Goal: Task Accomplishment & Management: Complete application form

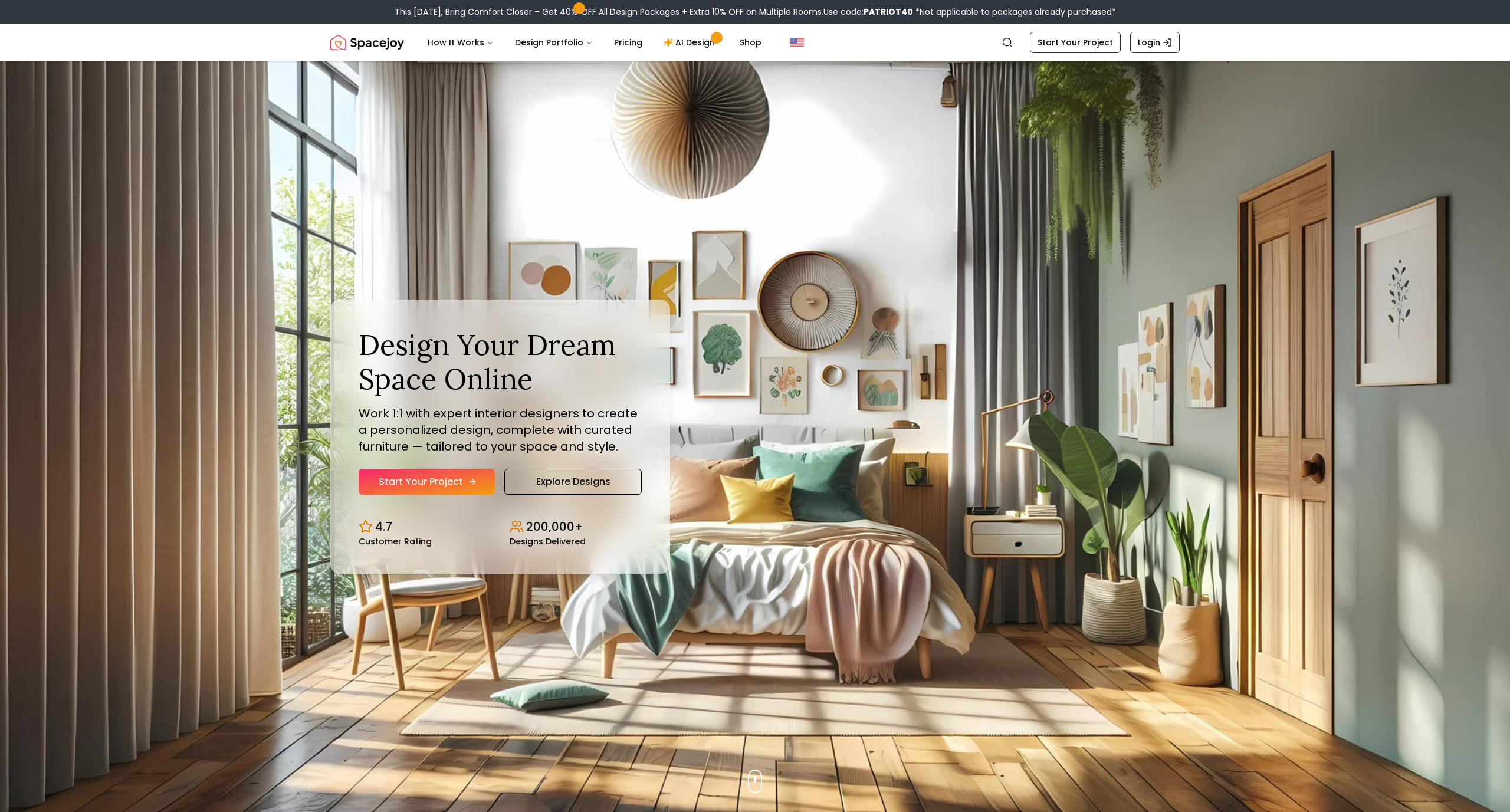
scroll to position [6, 0]
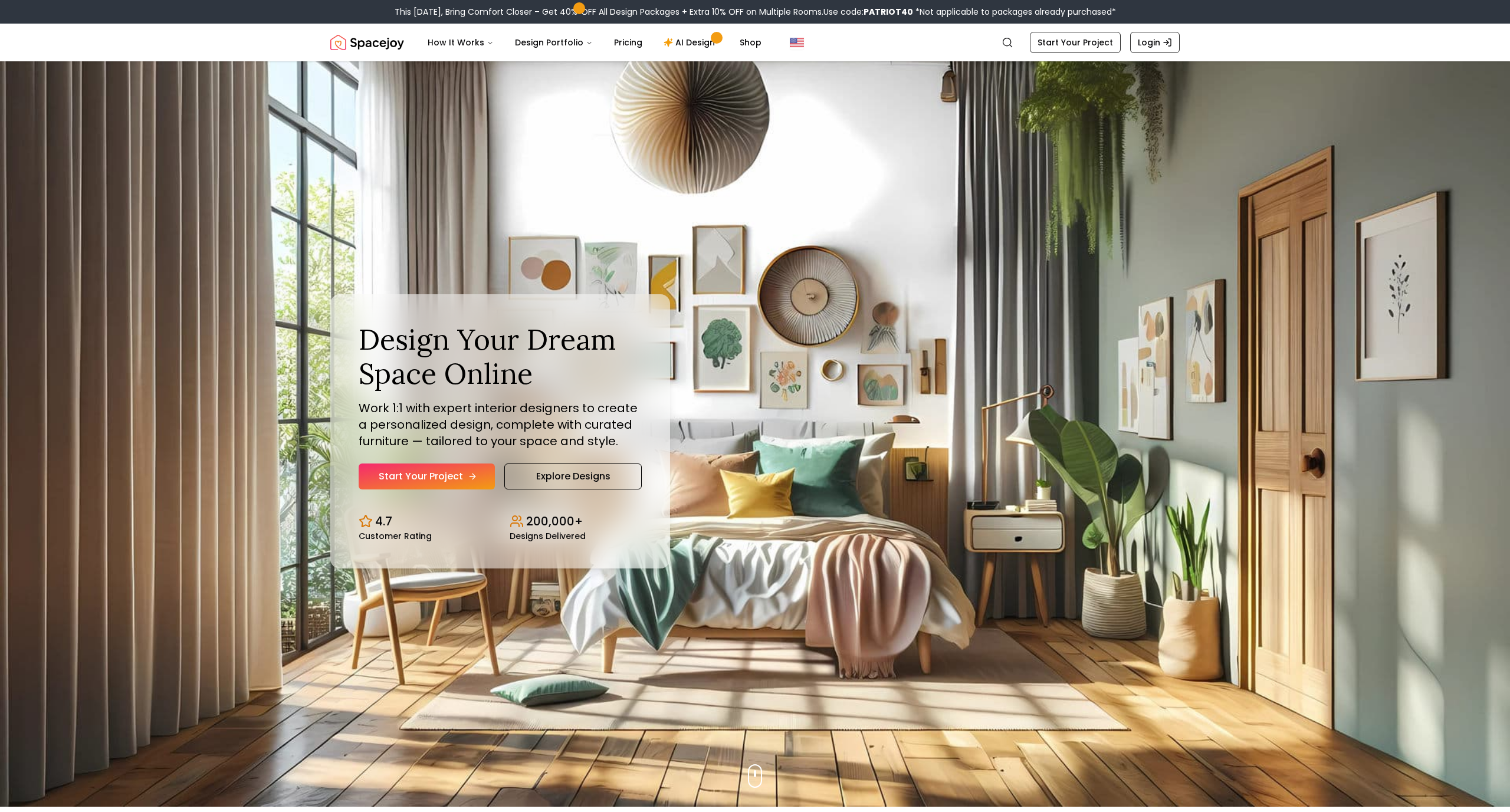
click at [447, 473] on link "Start Your Project" at bounding box center [426, 476] width 136 height 26
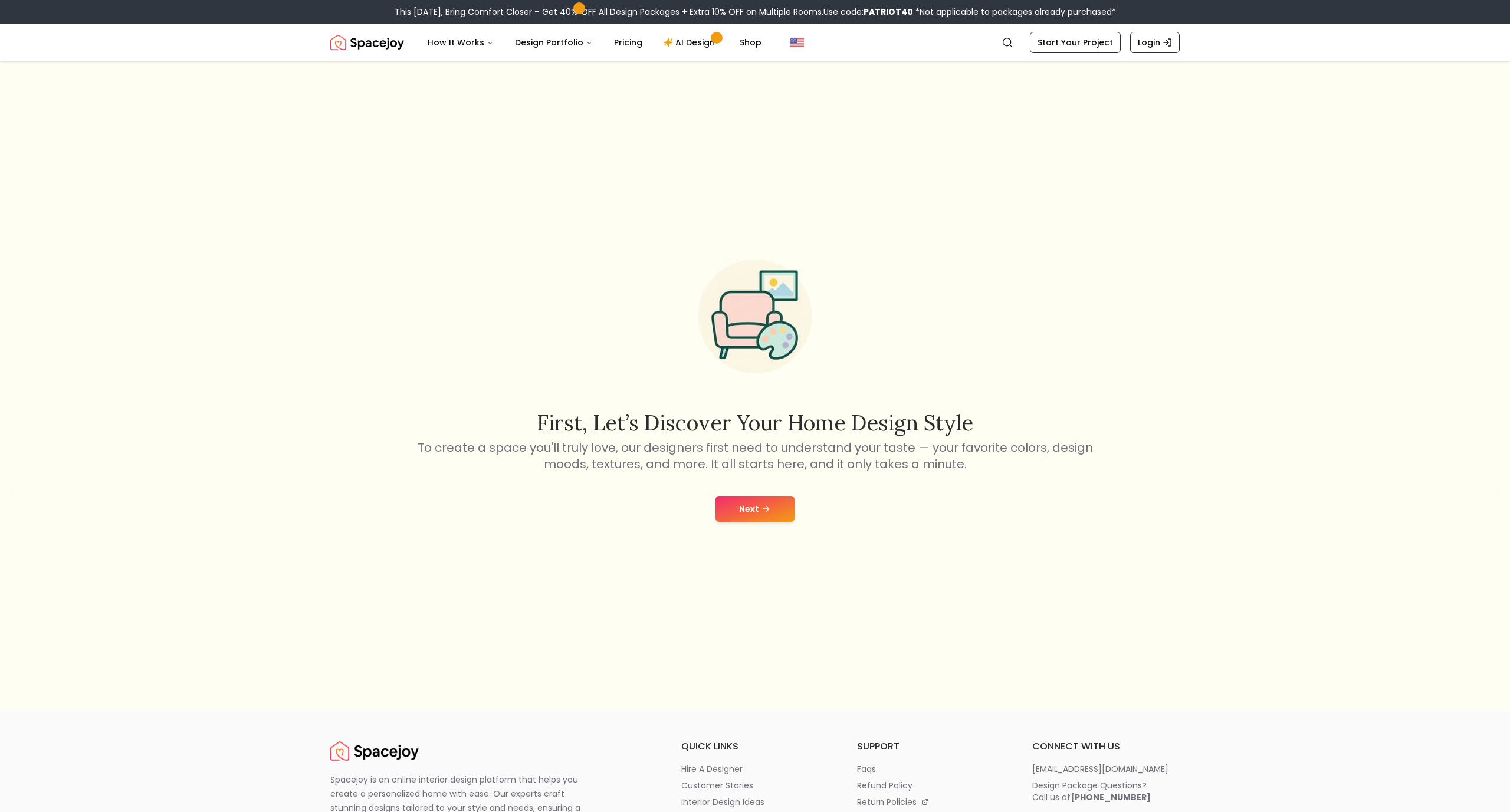
click at [730, 508] on button "Next" at bounding box center [754, 508] width 79 height 26
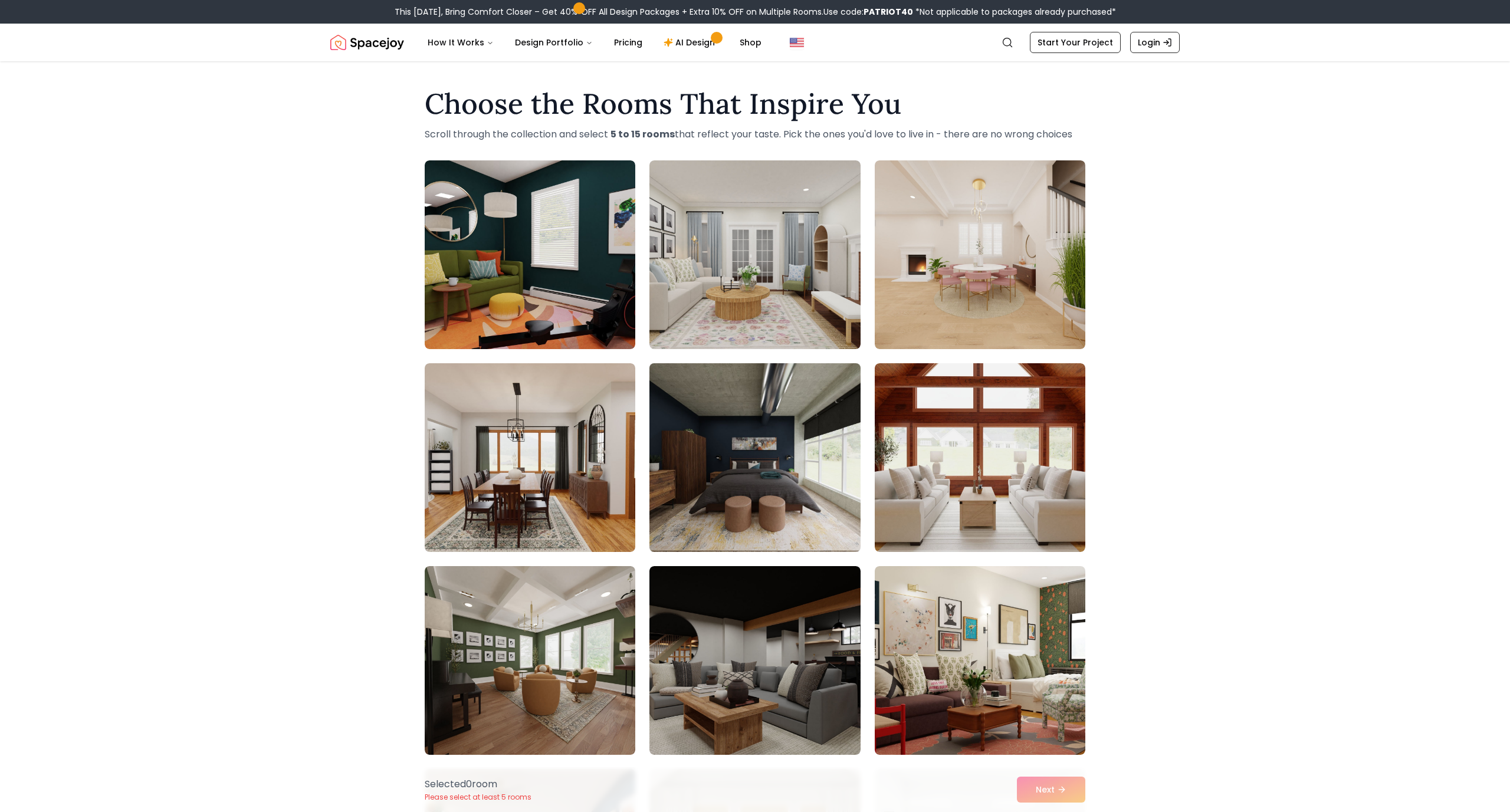
click at [819, 495] on img at bounding box center [754, 457] width 221 height 198
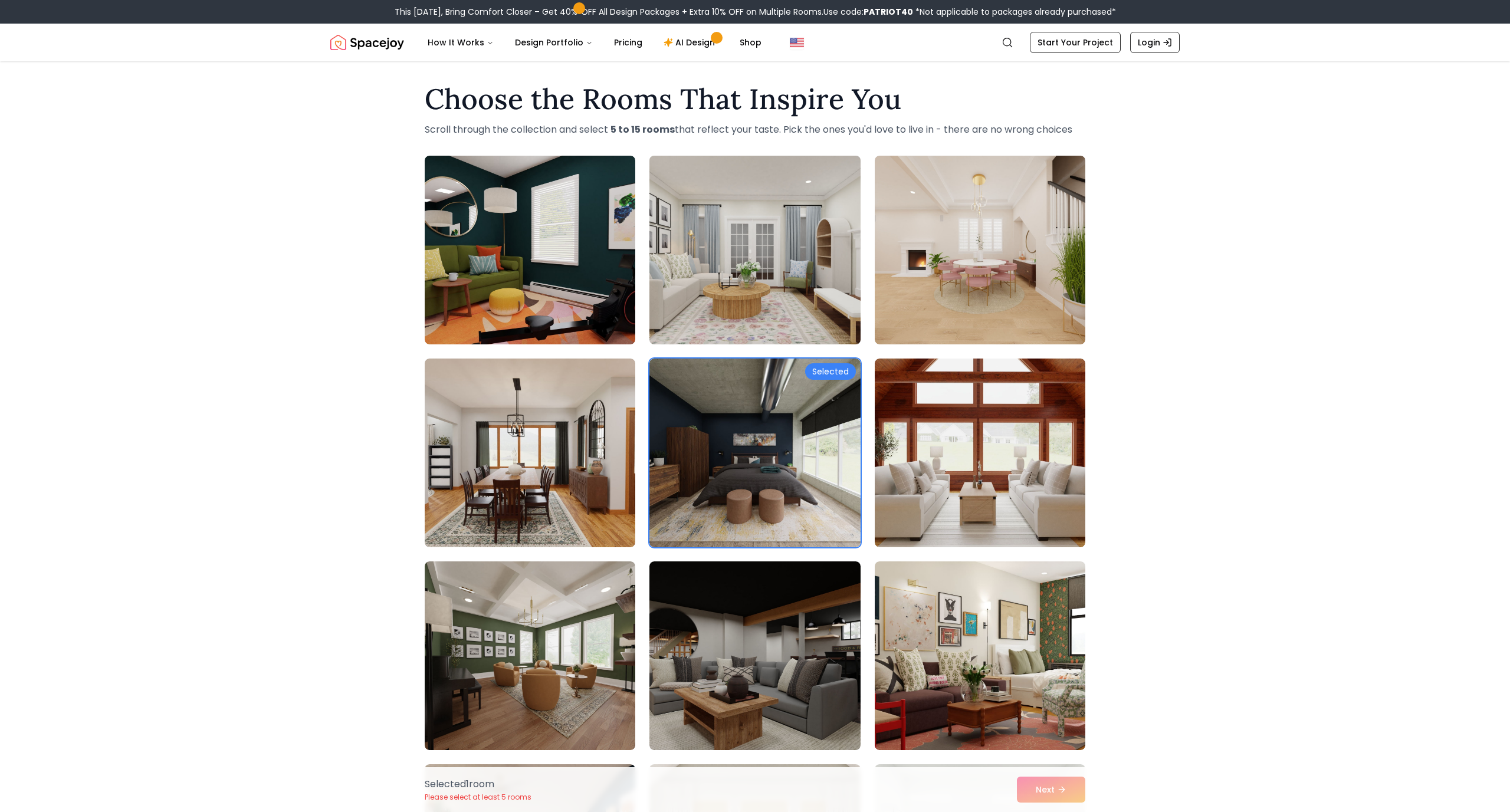
click at [790, 227] on img at bounding box center [754, 250] width 221 height 198
click at [1076, 190] on img at bounding box center [980, 250] width 221 height 198
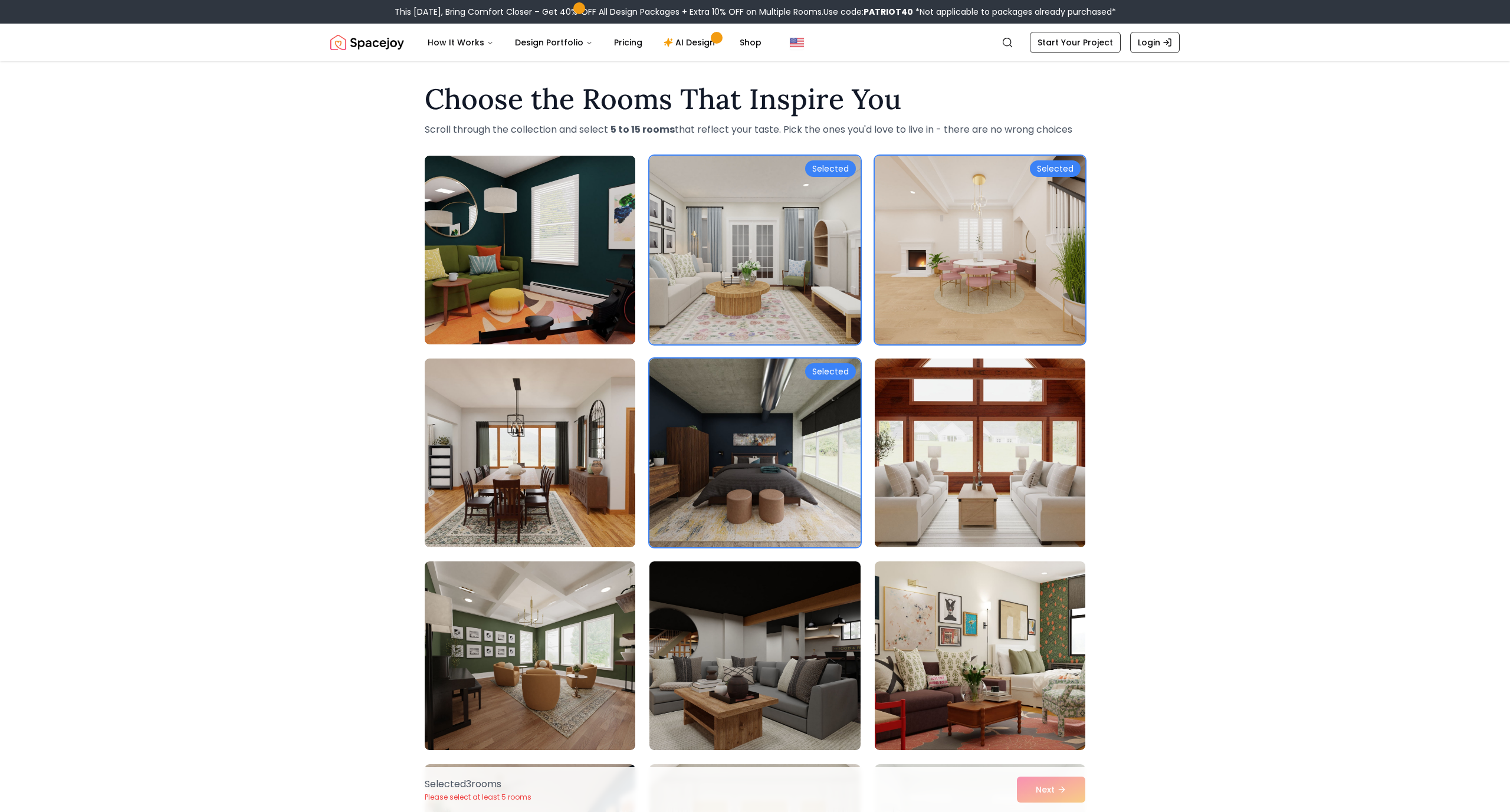
click at [886, 443] on img at bounding box center [980, 453] width 221 height 198
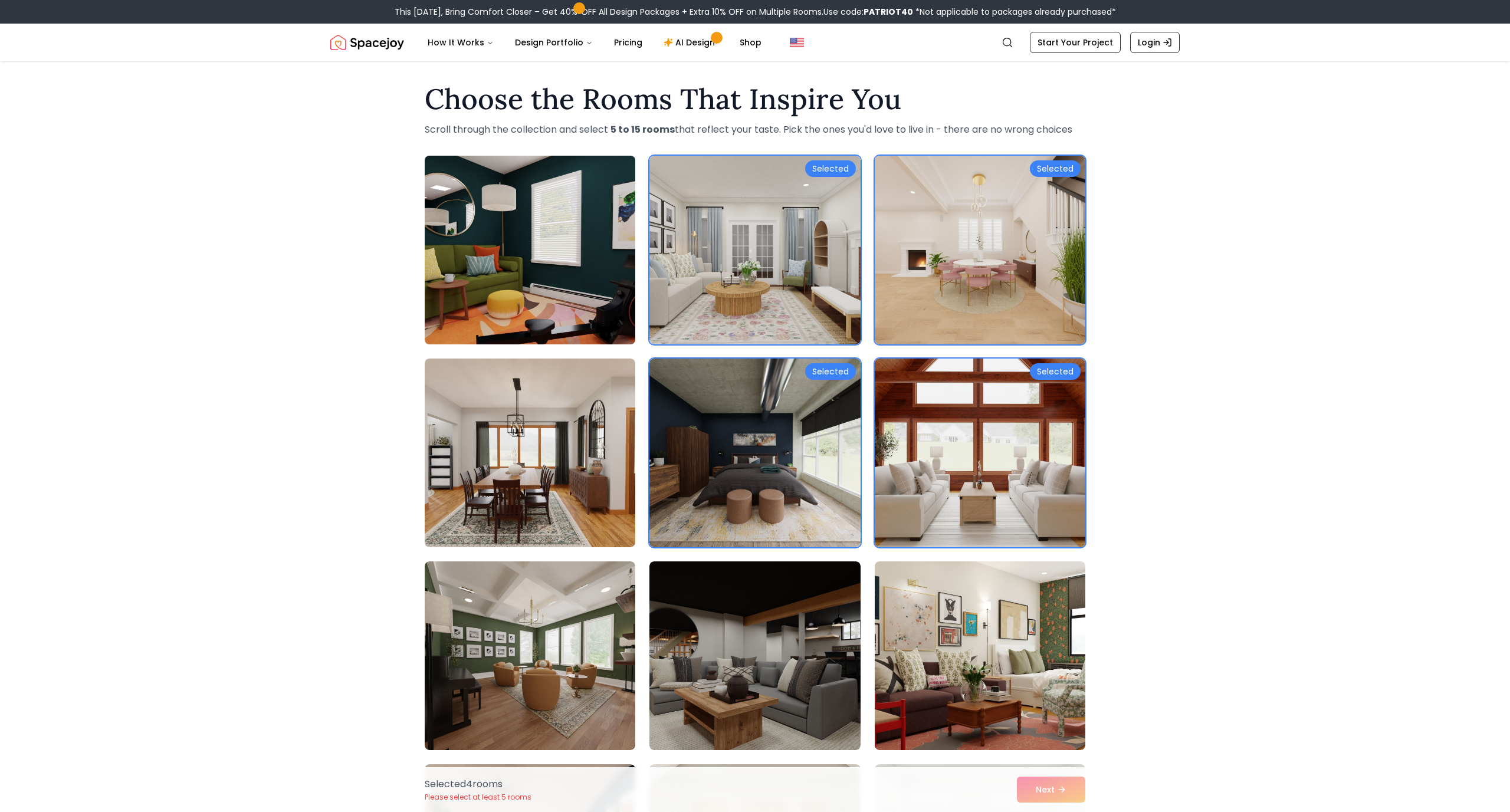
drag, startPoint x: 590, startPoint y: 395, endPoint x: 617, endPoint y: 339, distance: 62.2
click at [590, 395] on img at bounding box center [529, 453] width 210 height 189
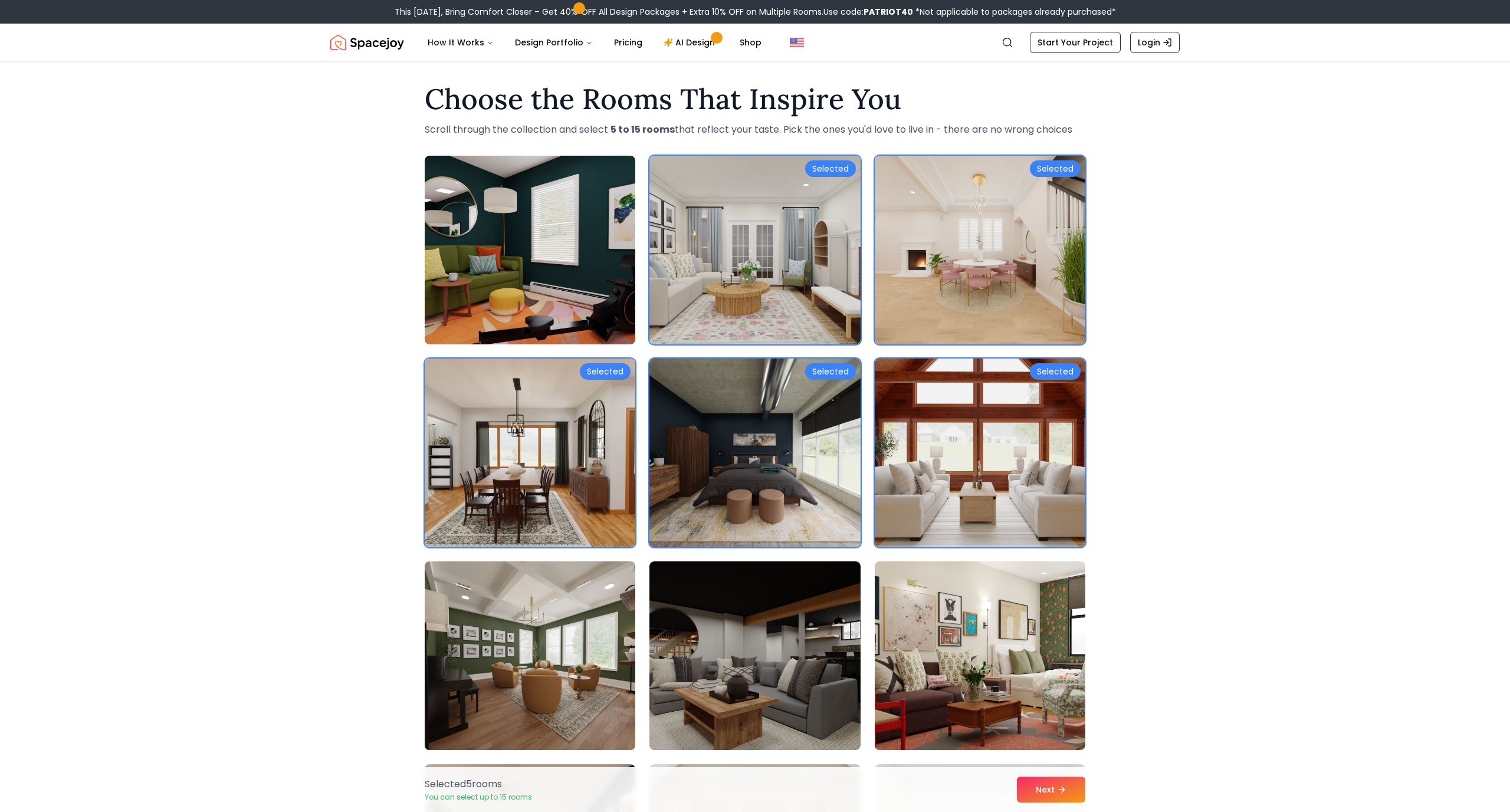
click at [469, 598] on img at bounding box center [530, 656] width 221 height 198
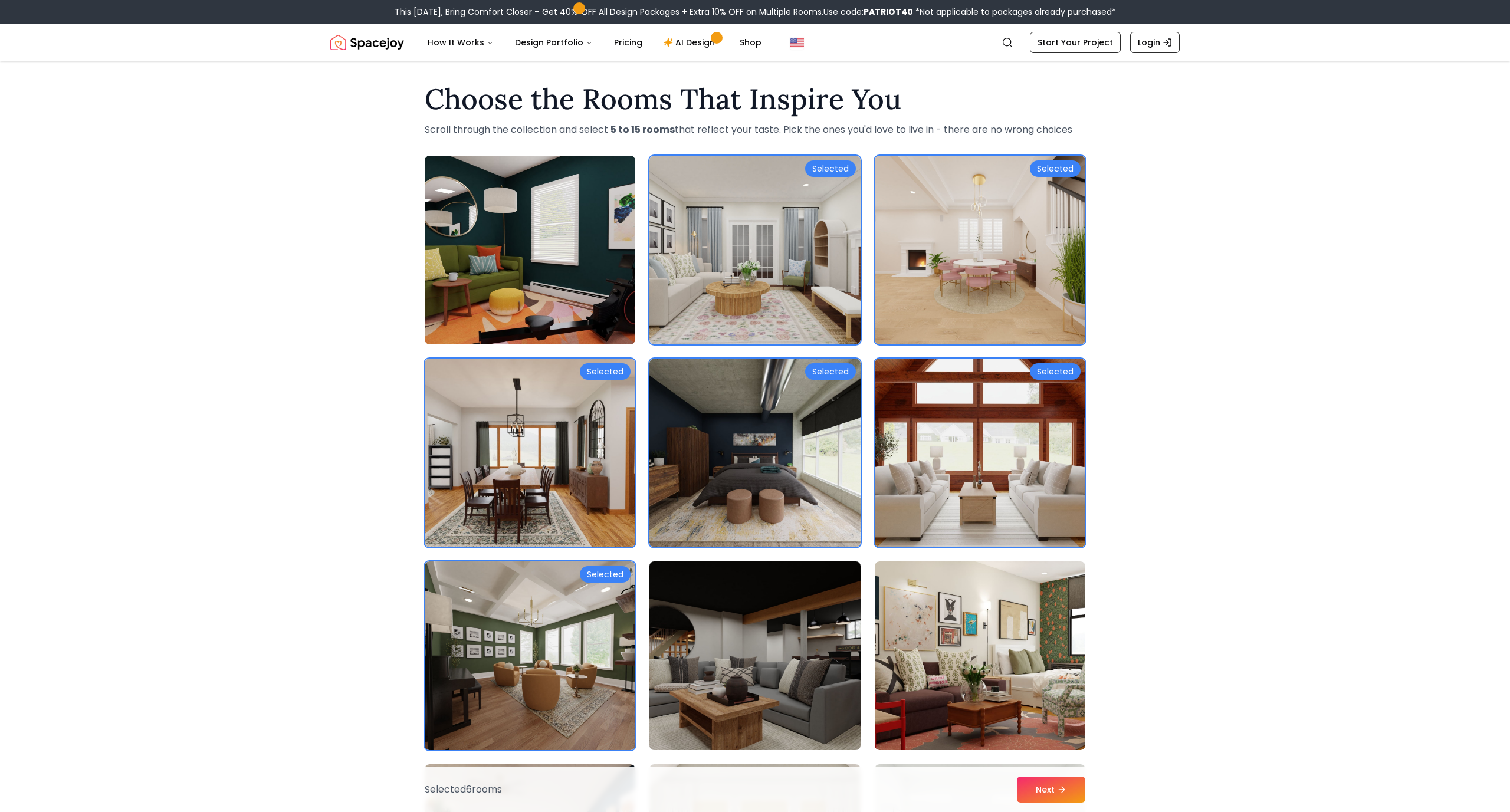
drag, startPoint x: 662, startPoint y: 690, endPoint x: 780, endPoint y: 655, distance: 123.1
click at [663, 689] on img at bounding box center [754, 656] width 221 height 198
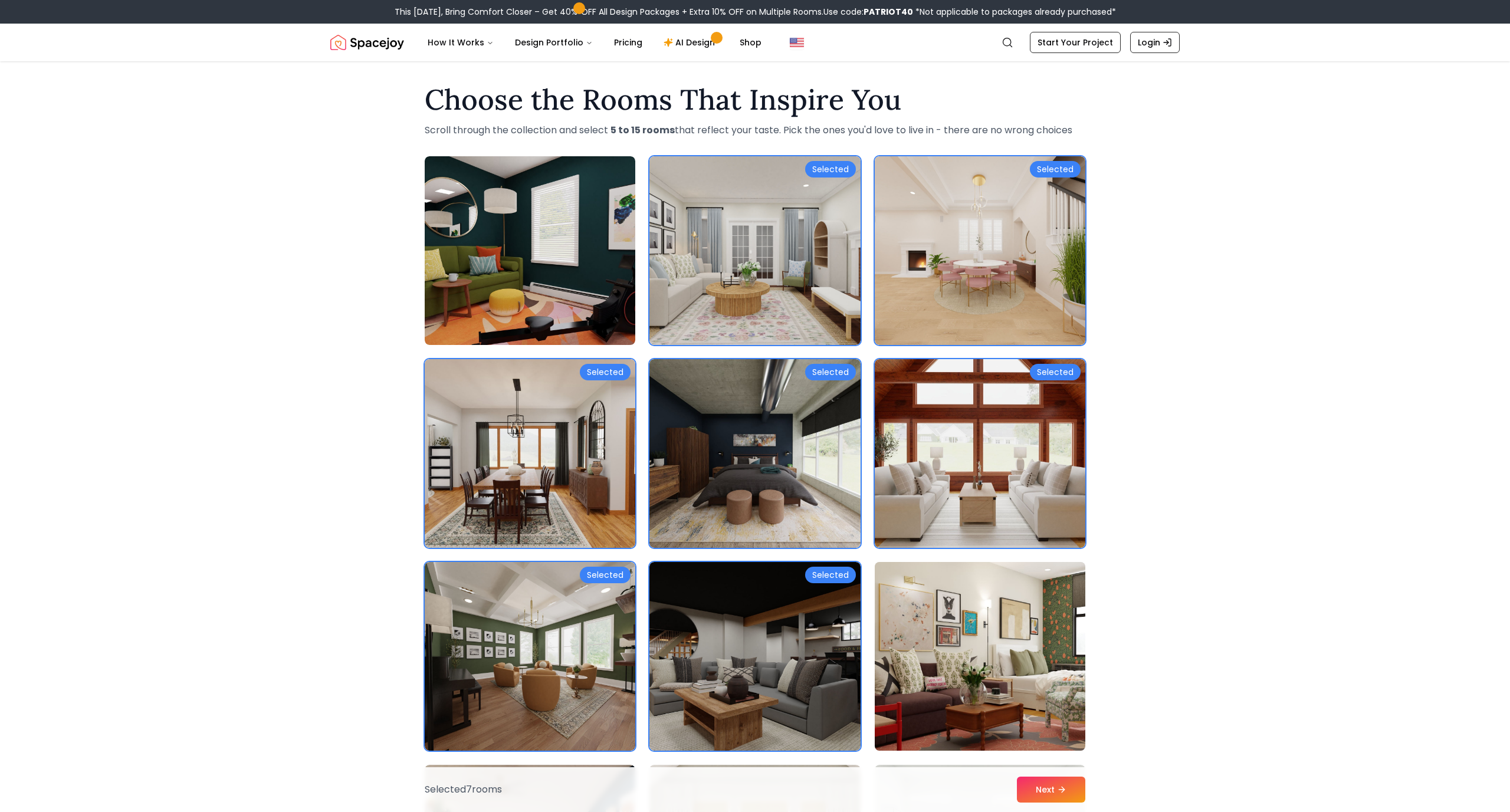
scroll to position [0, 0]
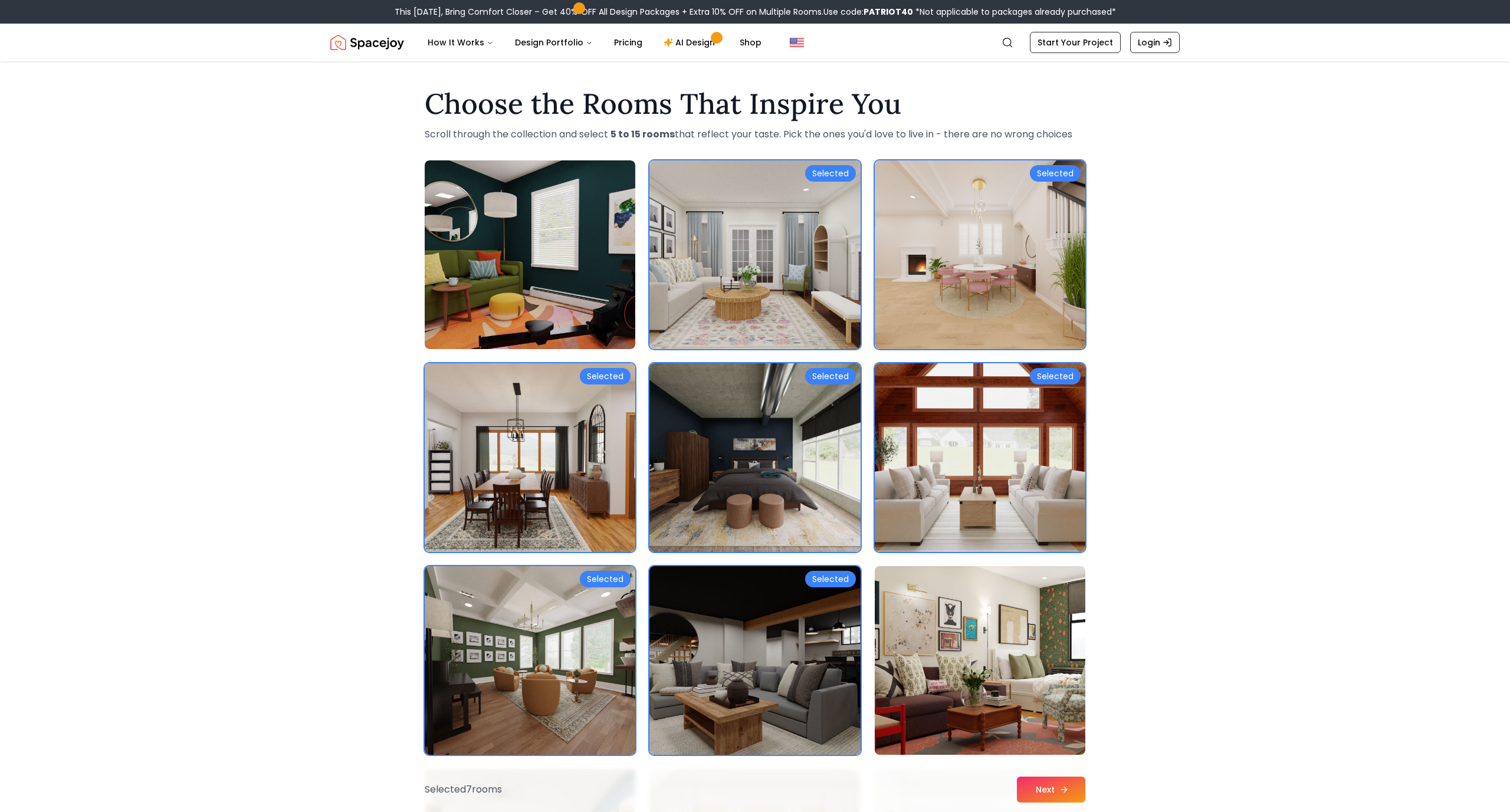
click at [1052, 793] on button "Next" at bounding box center [1051, 790] width 69 height 26
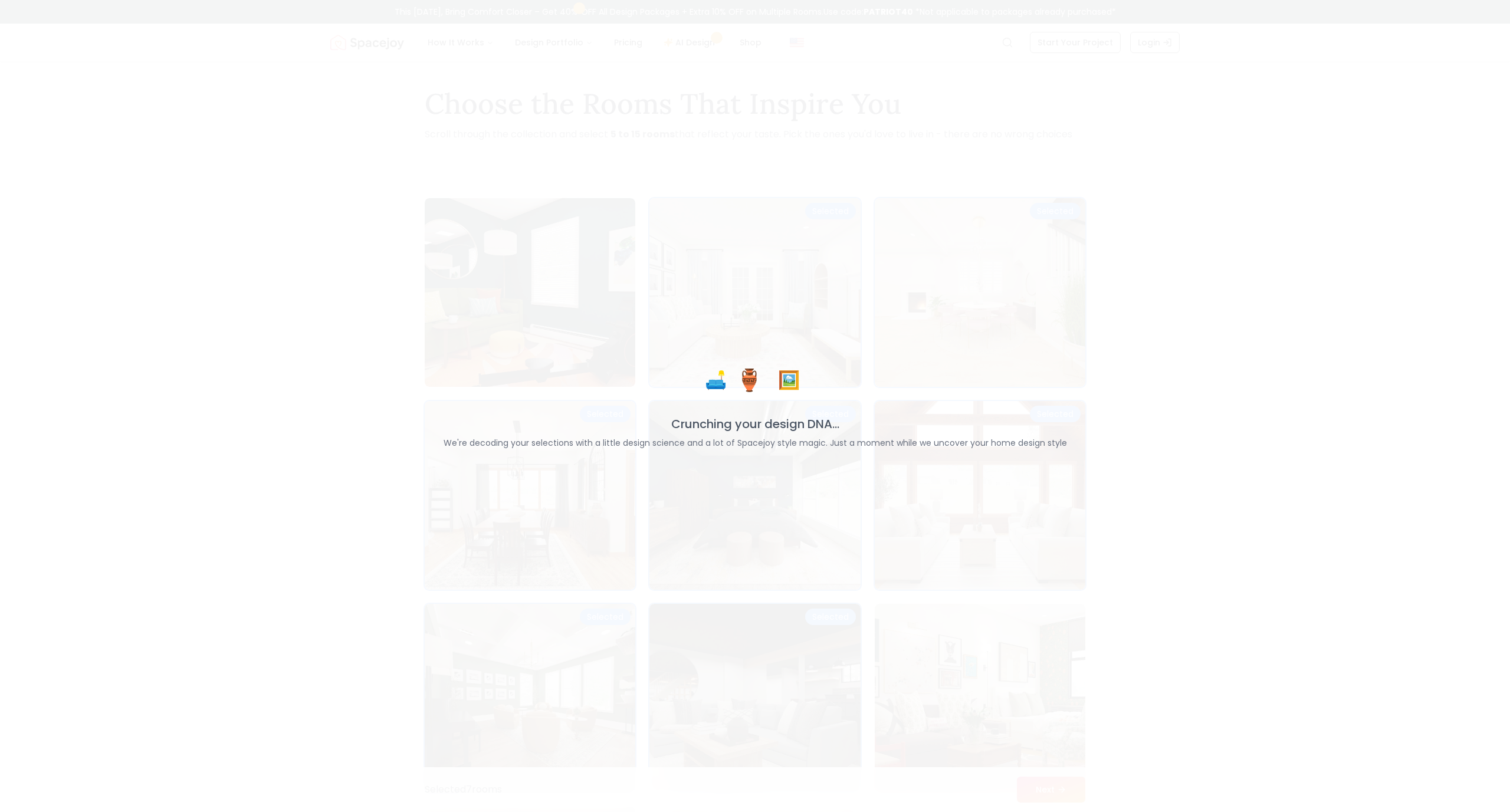
scroll to position [3, 0]
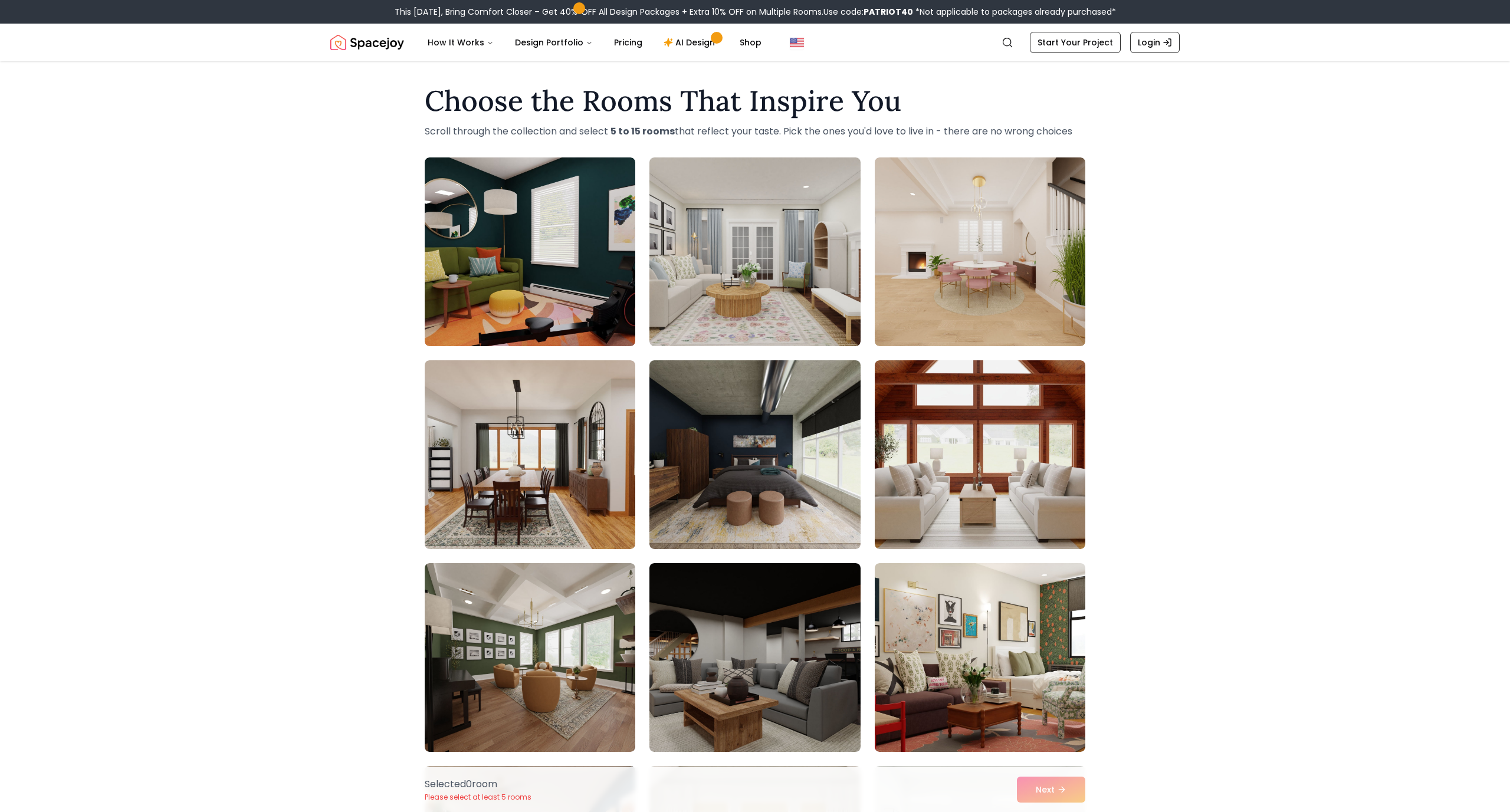
click at [28, 77] on div "Choose the Rooms That Inspire You Scroll through the collection and select 5 to…" at bounding box center [755, 824] width 1510 height 1495
